Goal: Task Accomplishment & Management: Manage account settings

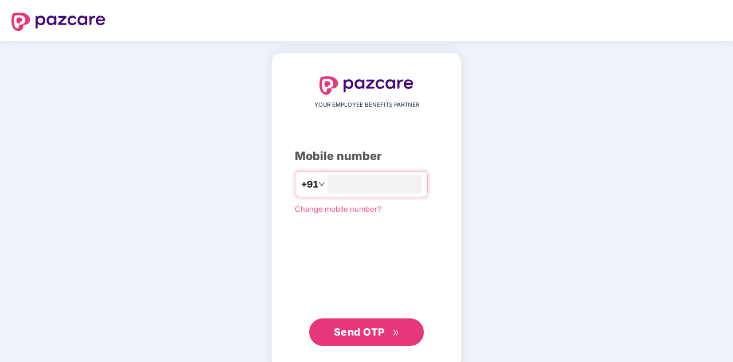
type input "**********"
click at [387, 325] on span "Send OTP" at bounding box center [367, 331] width 66 height 16
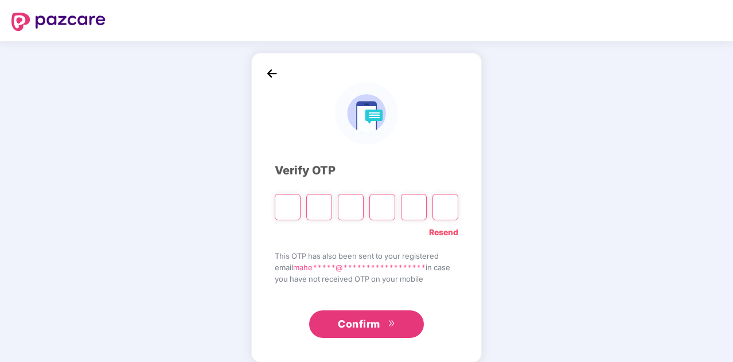
type input "*"
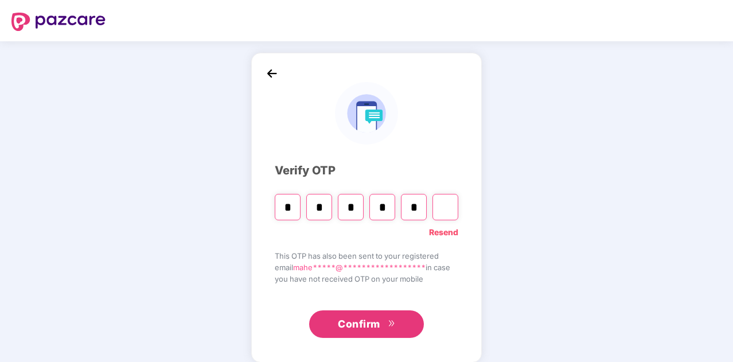
type input "*"
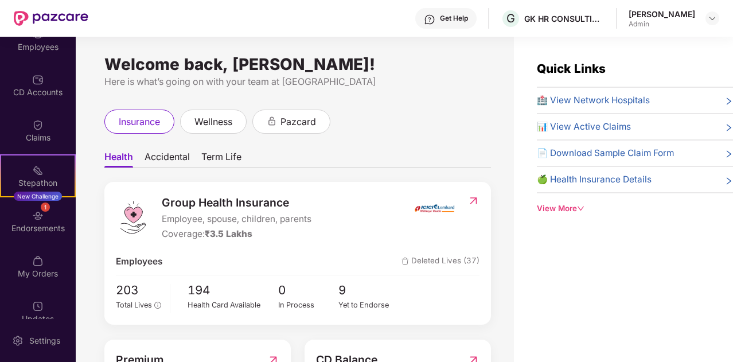
scroll to position [101, 0]
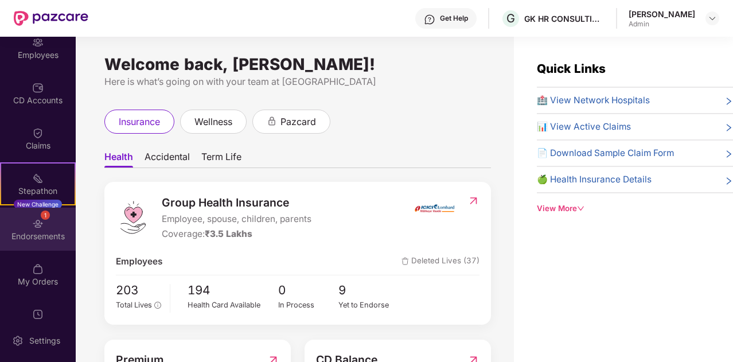
click at [48, 231] on div "Endorsements" at bounding box center [38, 236] width 76 height 11
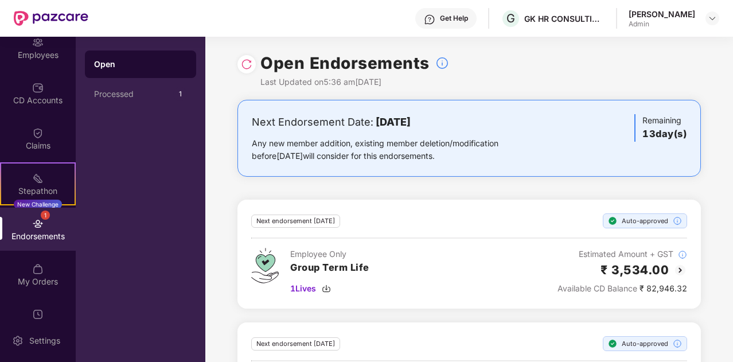
drag, startPoint x: 732, startPoint y: 175, endPoint x: 734, endPoint y: 224, distance: 49.4
click at [733, 224] on html "Get Help G GK HR CONSULTING INDIA PRIVATE LIMITED [PERSON_NAME] Admin OverView …" at bounding box center [366, 181] width 733 height 362
click at [118, 98] on div "Processed" at bounding box center [133, 94] width 79 height 9
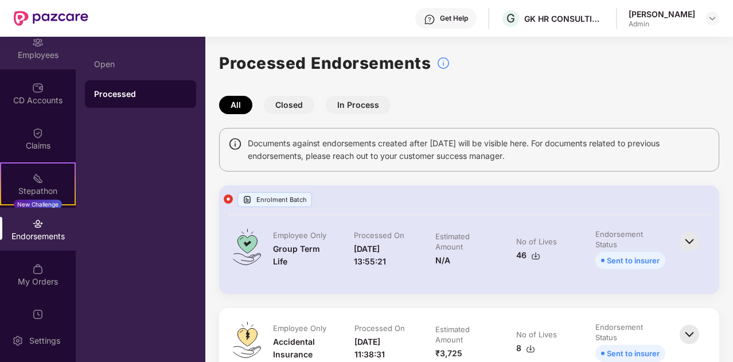
click at [54, 51] on div "Employees" at bounding box center [38, 54] width 76 height 11
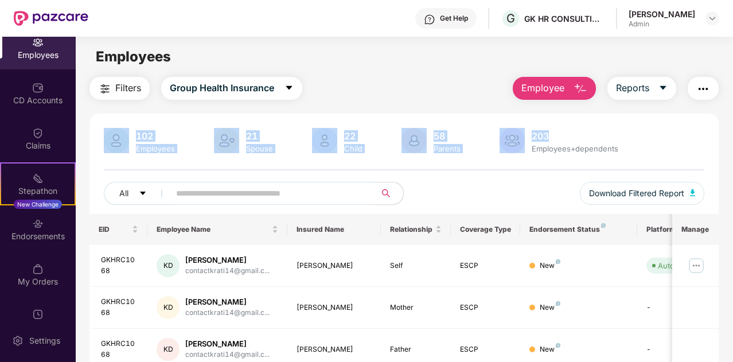
drag, startPoint x: 732, startPoint y: 67, endPoint x: 734, endPoint y: 125, distance: 57.4
click at [733, 125] on html "Get Help G GK HR CONSULTING INDIA PRIVATE LIMITED [PERSON_NAME] Admin OverView …" at bounding box center [366, 181] width 733 height 362
